Goal: Check status: Check status

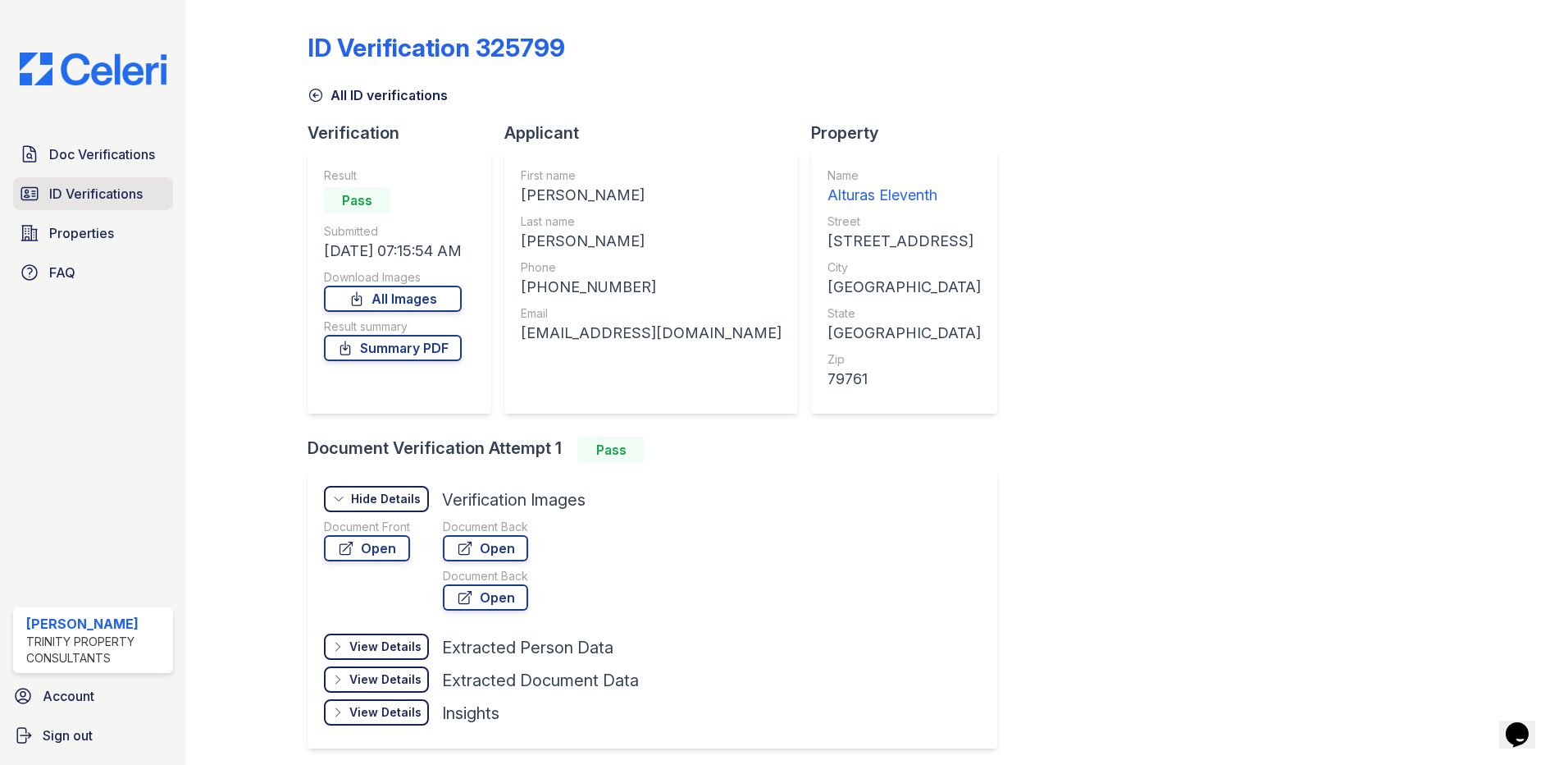
click at [94, 204] on link "ID Verifications" at bounding box center [92, 194] width 160 height 33
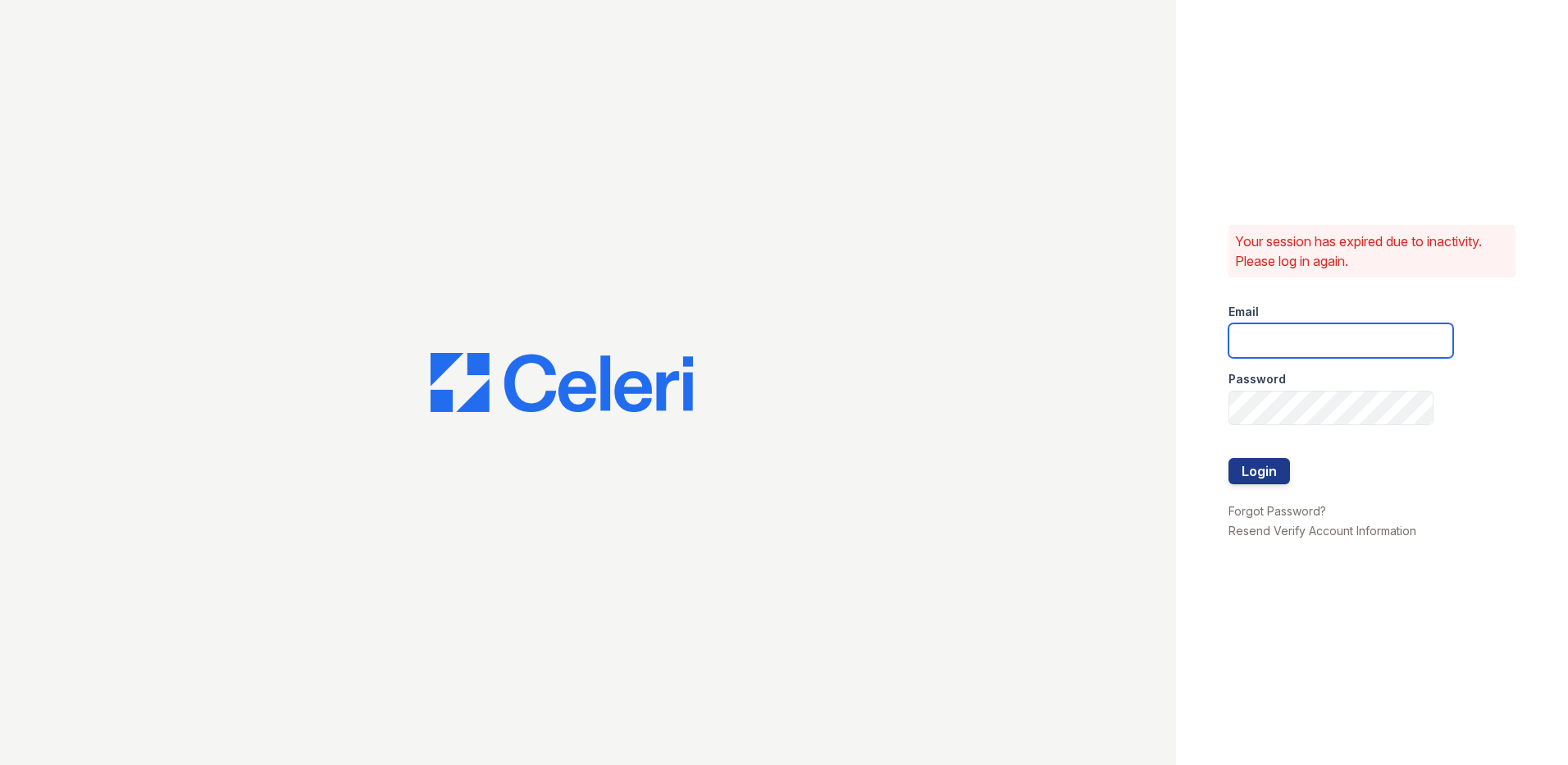
type input "LConde@trinity-pm.com"
click at [1257, 485] on div at bounding box center [1340, 492] width 225 height 17
click at [1257, 466] on button "Login" at bounding box center [1259, 470] width 61 height 26
